Goal: Task Accomplishment & Management: Manage account settings

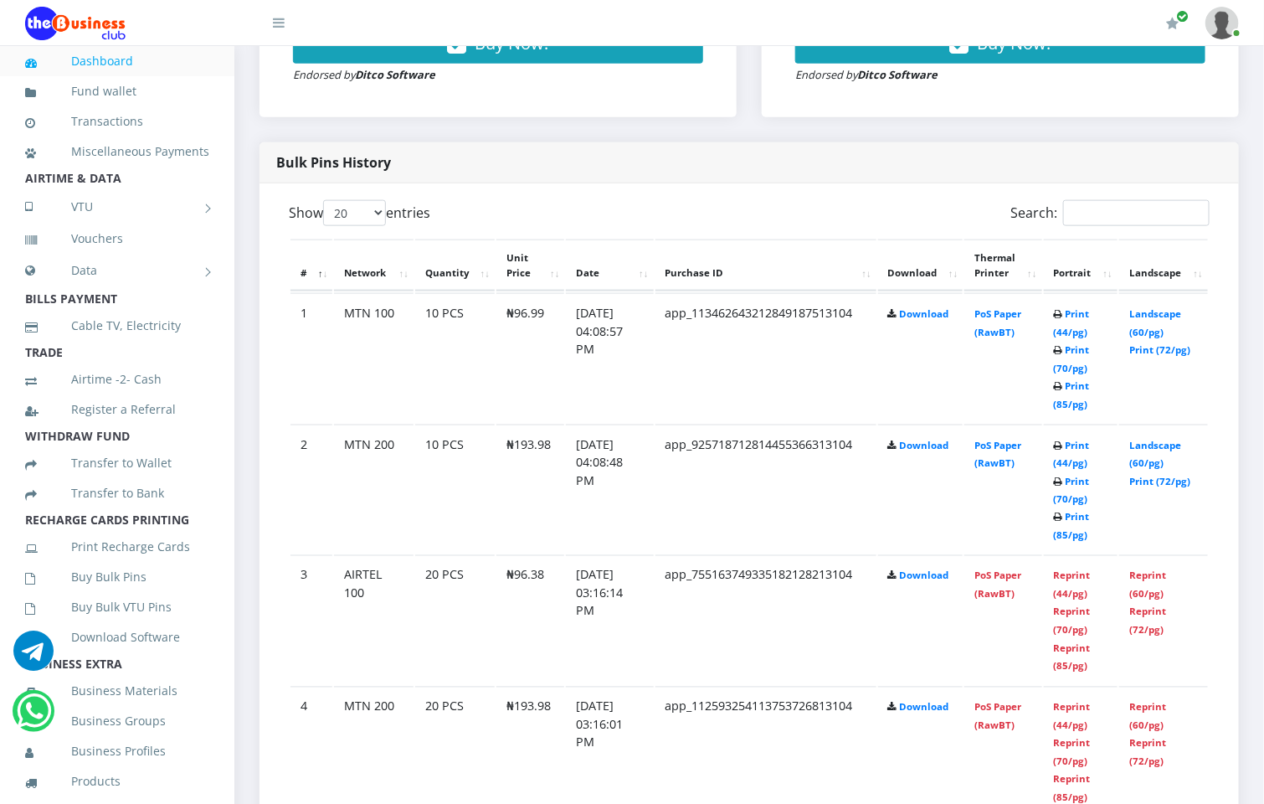
scroll to position [754, 0]
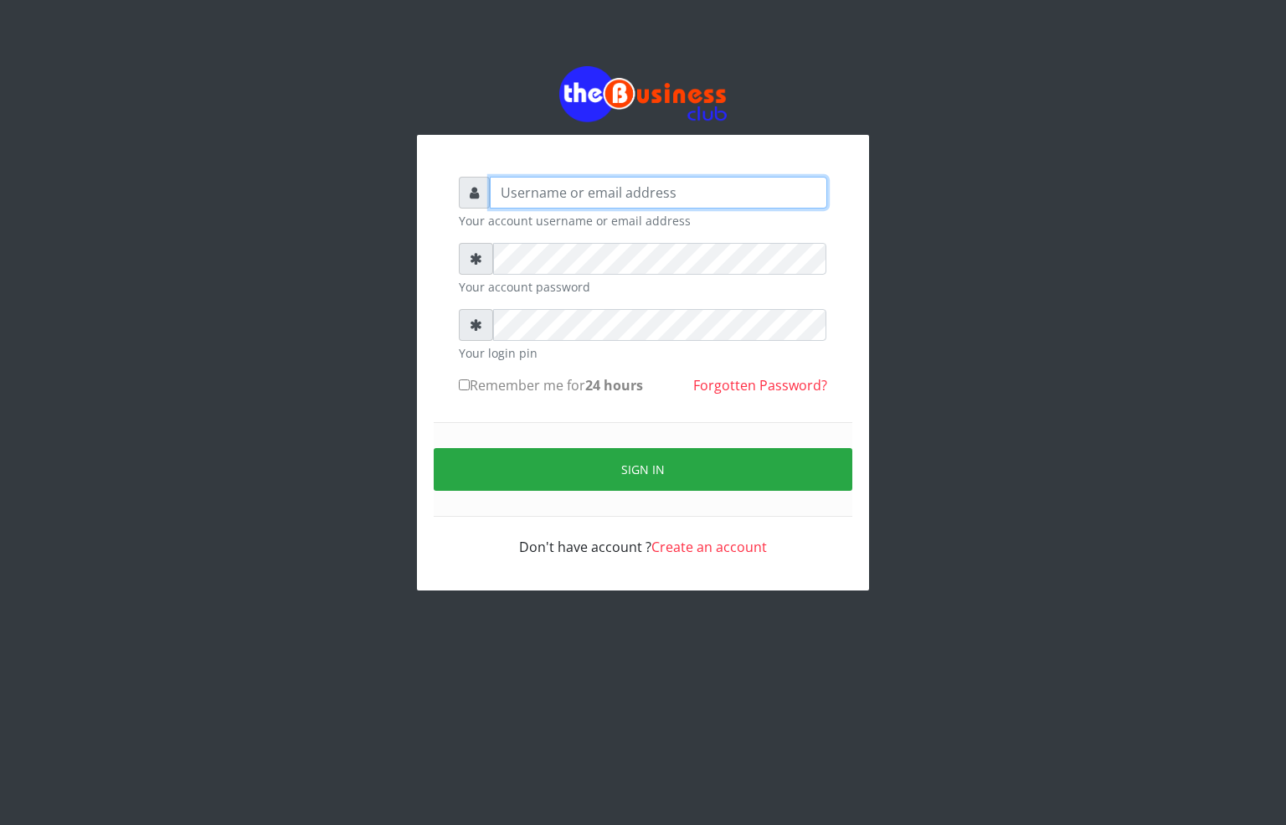
type input "[EMAIL_ADDRESS][DOMAIN_NAME]"
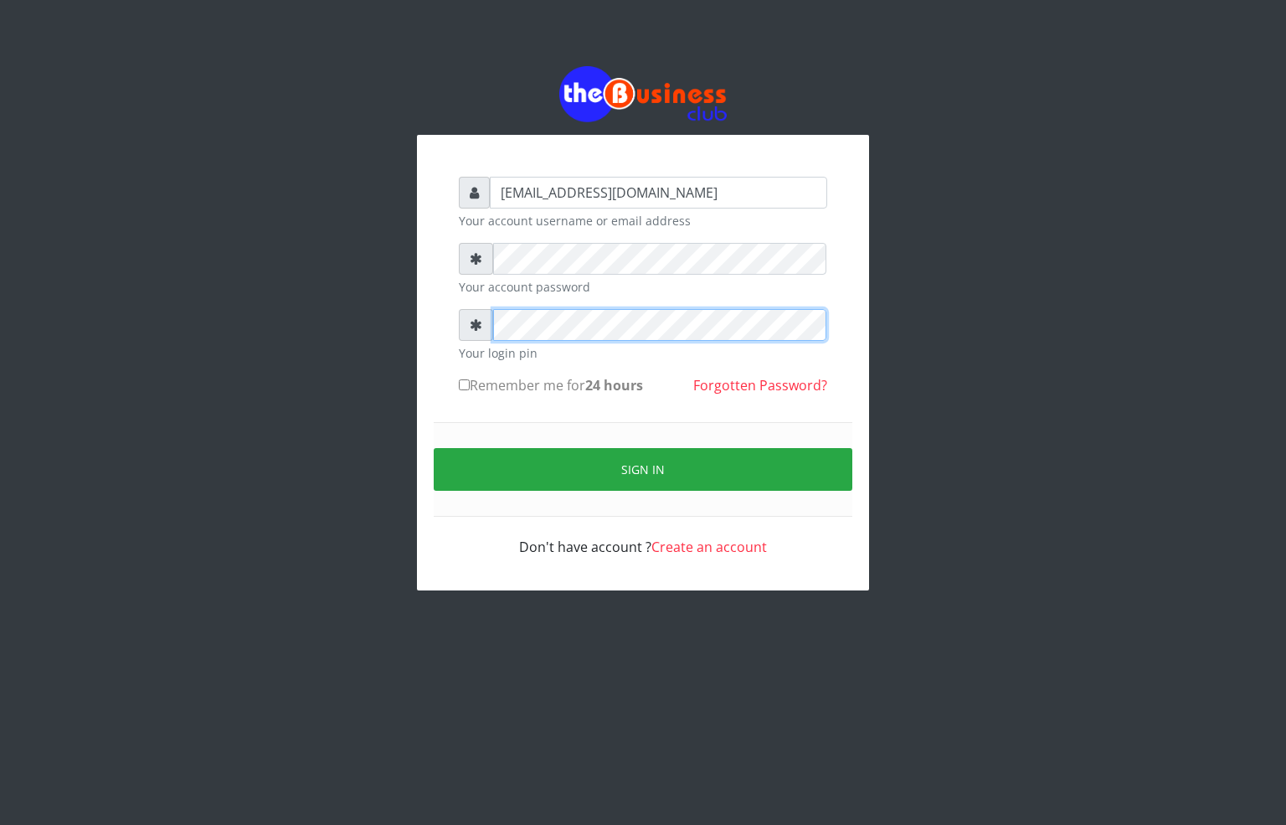
click at [466, 362] on div "Your login pin" at bounding box center [643, 335] width 368 height 53
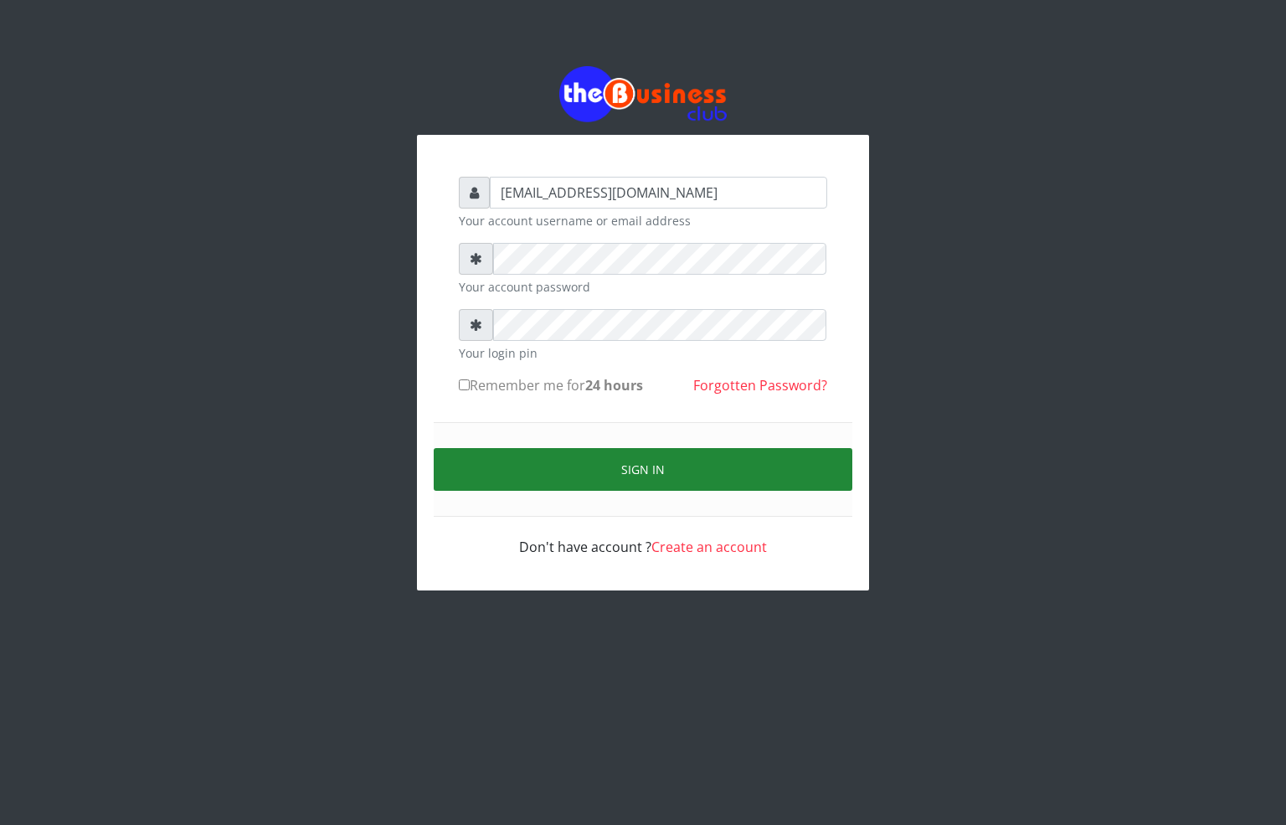
click at [535, 462] on button "Sign in" at bounding box center [643, 469] width 419 height 43
